Goal: Task Accomplishment & Management: Manage account settings

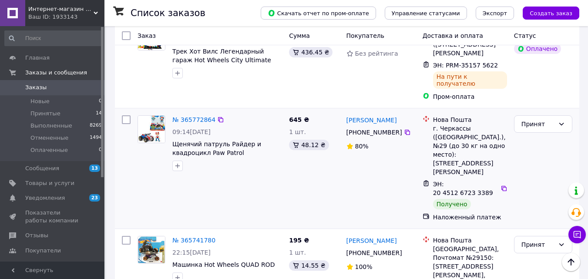
scroll to position [784, 0]
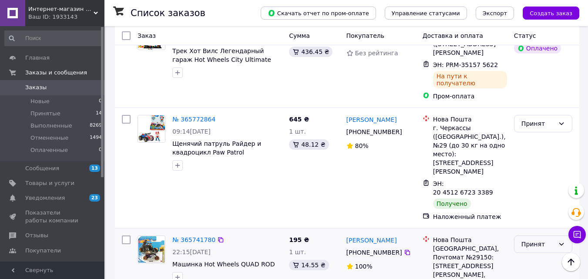
click at [527, 240] on div "Принят" at bounding box center [538, 245] width 33 height 10
click at [531, 138] on li "Выполнен" at bounding box center [543, 138] width 57 height 16
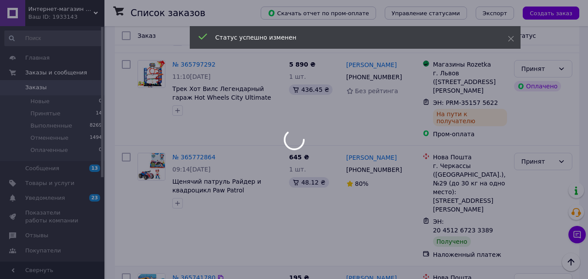
scroll to position [653, 0]
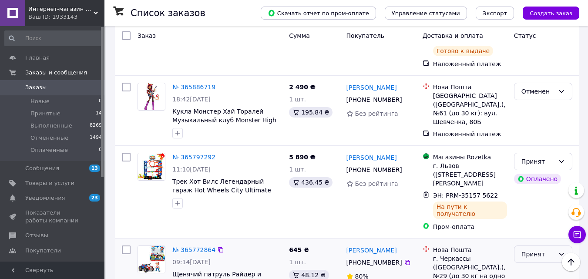
click at [539, 250] on div "Принят" at bounding box center [538, 255] width 33 height 10
click at [530, 177] on li "Выполнен" at bounding box center [543, 174] width 57 height 16
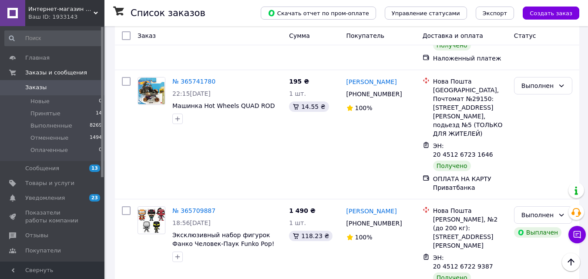
scroll to position [1002, 0]
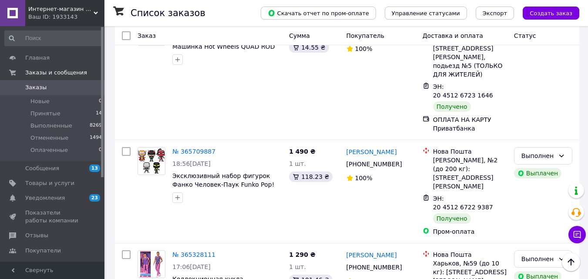
click at [543, 177] on li "Выполнен" at bounding box center [543, 178] width 57 height 16
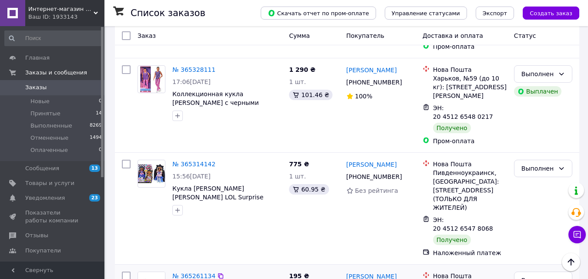
scroll to position [1219, 0]
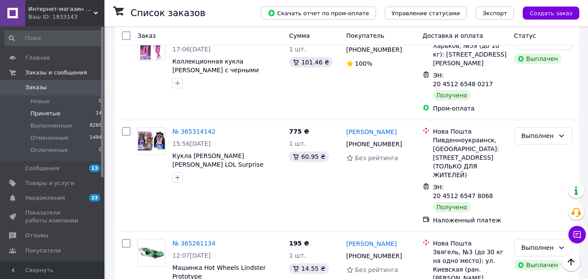
click at [47, 115] on span "Принятые" at bounding box center [45, 114] width 30 height 8
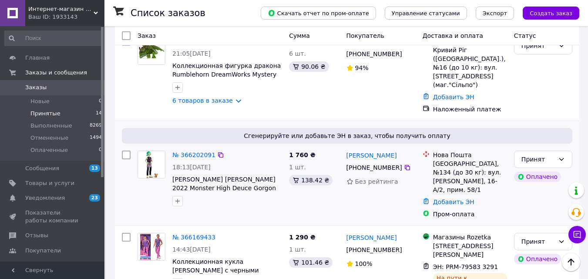
scroll to position [131, 0]
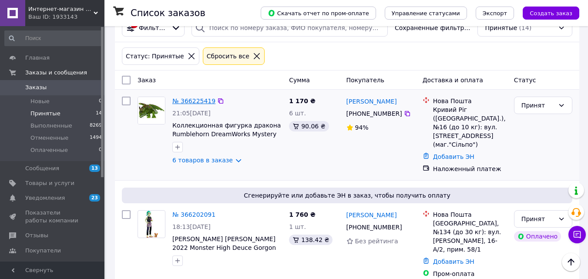
click at [190, 102] on link "№ 366225419" at bounding box center [193, 101] width 43 height 7
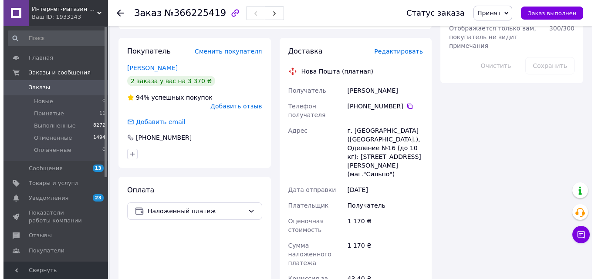
scroll to position [523, 0]
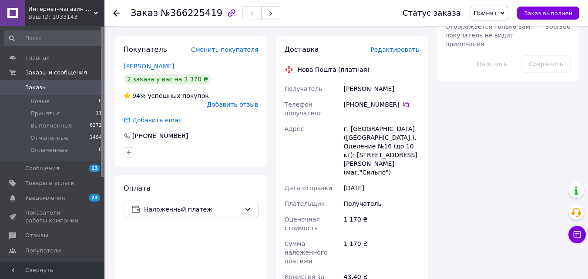
click at [397, 51] on span "Редактировать" at bounding box center [395, 49] width 49 height 7
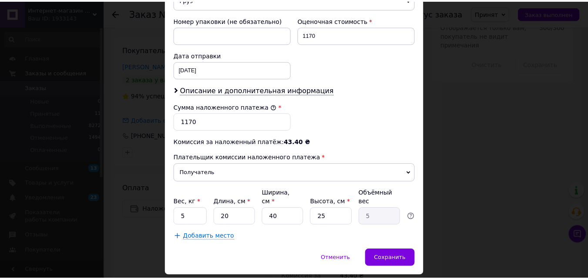
scroll to position [394, 0]
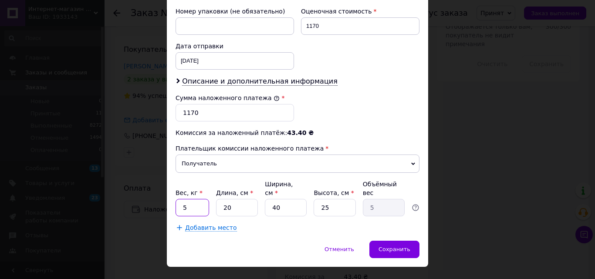
click at [183, 199] on input "5" at bounding box center [193, 207] width 34 height 17
type input "0.5"
click at [230, 199] on input "20" at bounding box center [237, 207] width 42 height 17
drag, startPoint x: 335, startPoint y: 190, endPoint x: 319, endPoint y: 187, distance: 16.5
click at [319, 199] on input "25" at bounding box center [335, 207] width 42 height 17
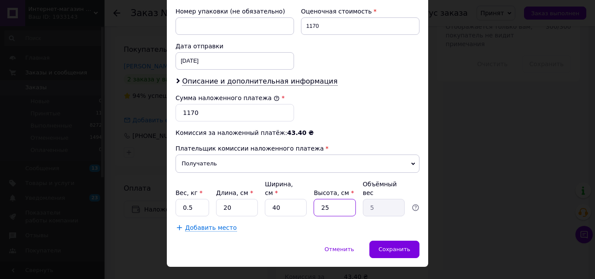
type input "9"
type input "1.8"
type input "9"
click at [398, 246] on span "Сохранить" at bounding box center [394, 249] width 32 height 7
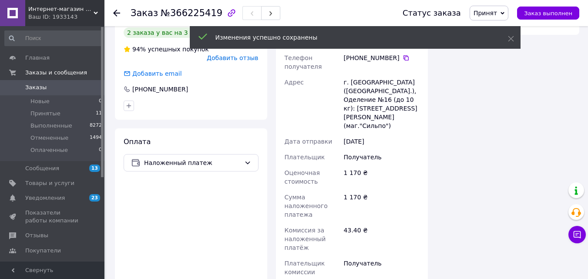
scroll to position [697, 0]
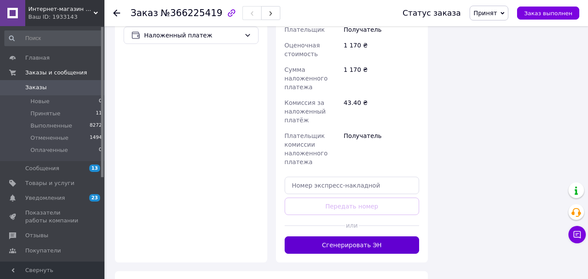
click at [368, 237] on button "Сгенерировать ЭН" at bounding box center [352, 244] width 135 height 17
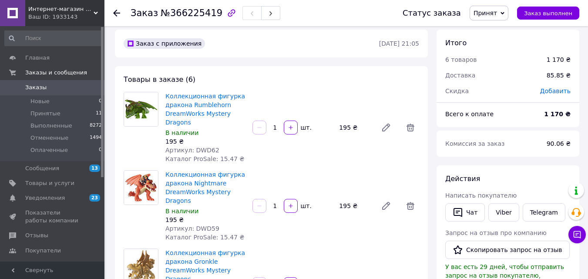
scroll to position [0, 0]
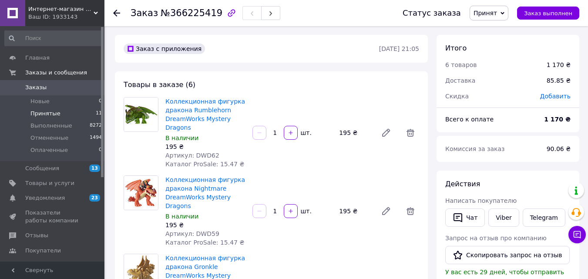
click at [44, 113] on span "Принятые" at bounding box center [45, 114] width 30 height 8
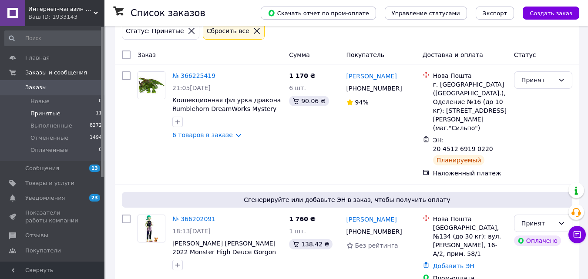
scroll to position [174, 0]
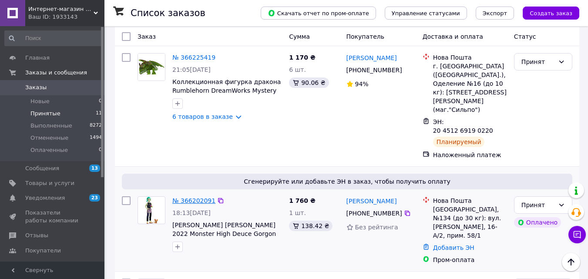
click at [189, 197] on link "№ 366202091" at bounding box center [193, 200] width 43 height 7
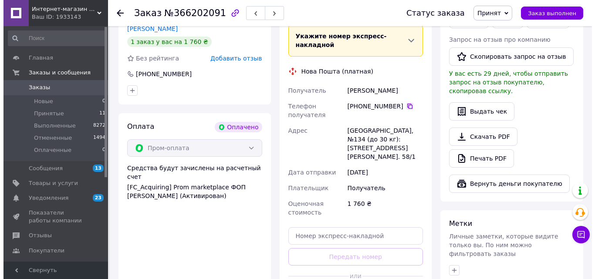
scroll to position [348, 0]
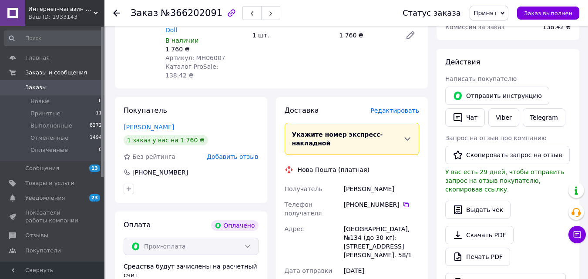
click at [404, 107] on span "Редактировать" at bounding box center [395, 110] width 49 height 7
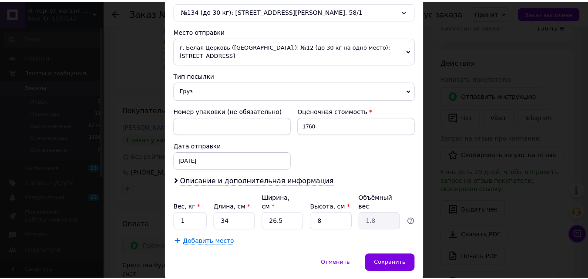
scroll to position [308, 0]
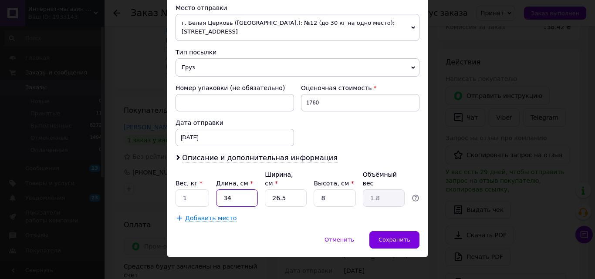
drag, startPoint x: 233, startPoint y: 192, endPoint x: 210, endPoint y: 192, distance: 22.7
click at [210, 192] on div "Вес, кг * 1 Длина, см * 34 Ширина, см * 26.5 Высота, см * 8 Объёмный вес 1.8" at bounding box center [298, 188] width 244 height 37
type input "3"
type input "0.16"
type input "36"
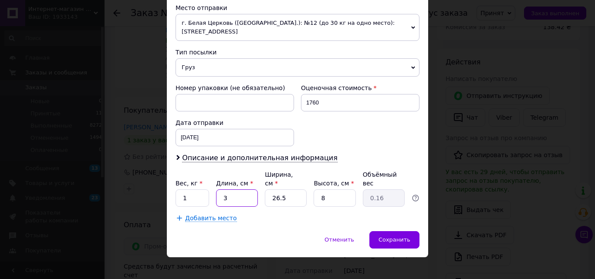
type input "1.91"
type input "36"
drag, startPoint x: 333, startPoint y: 192, endPoint x: 312, endPoint y: 190, distance: 20.6
click at [314, 190] on input "8" at bounding box center [335, 197] width 42 height 17
type input "7"
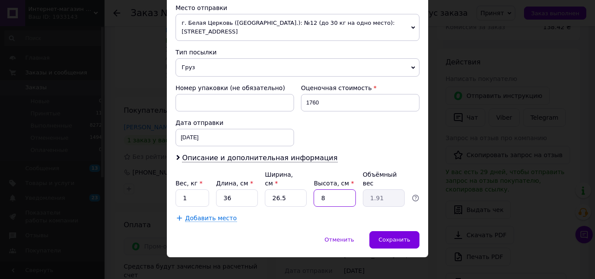
type input "1.67"
type input "7"
click at [393, 236] on span "Сохранить" at bounding box center [394, 239] width 32 height 7
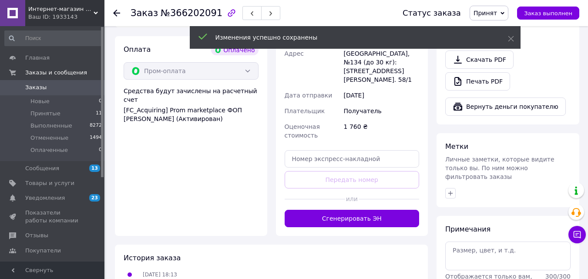
scroll to position [566, 0]
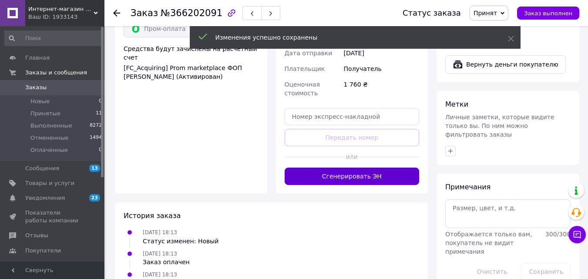
click at [335, 168] on button "Сгенерировать ЭН" at bounding box center [352, 176] width 135 height 17
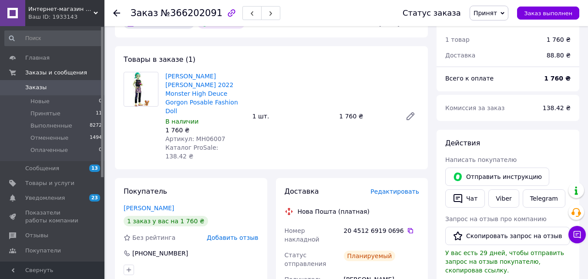
scroll to position [218, 0]
